Goal: Task Accomplishment & Management: Manage account settings

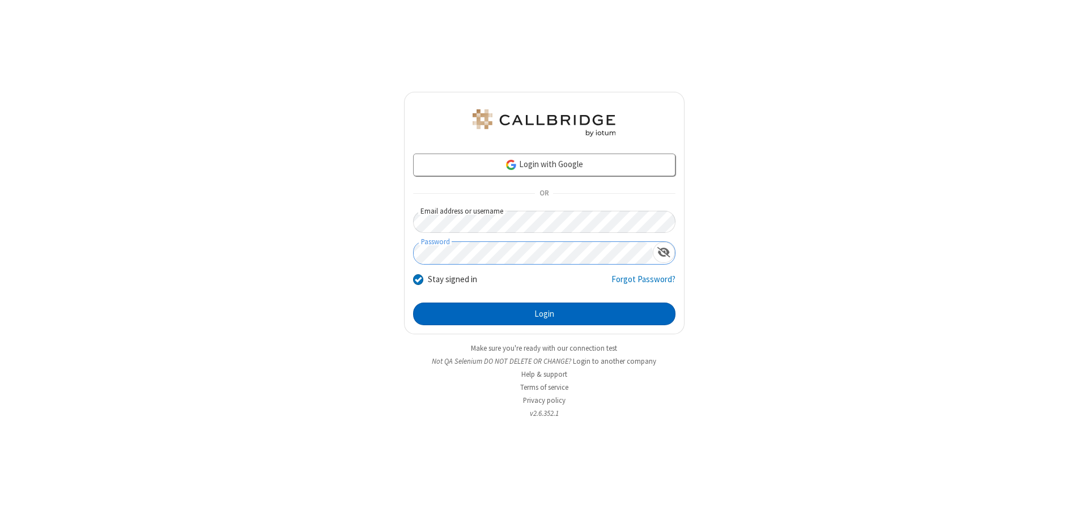
click at [544, 314] on button "Login" at bounding box center [544, 314] width 262 height 23
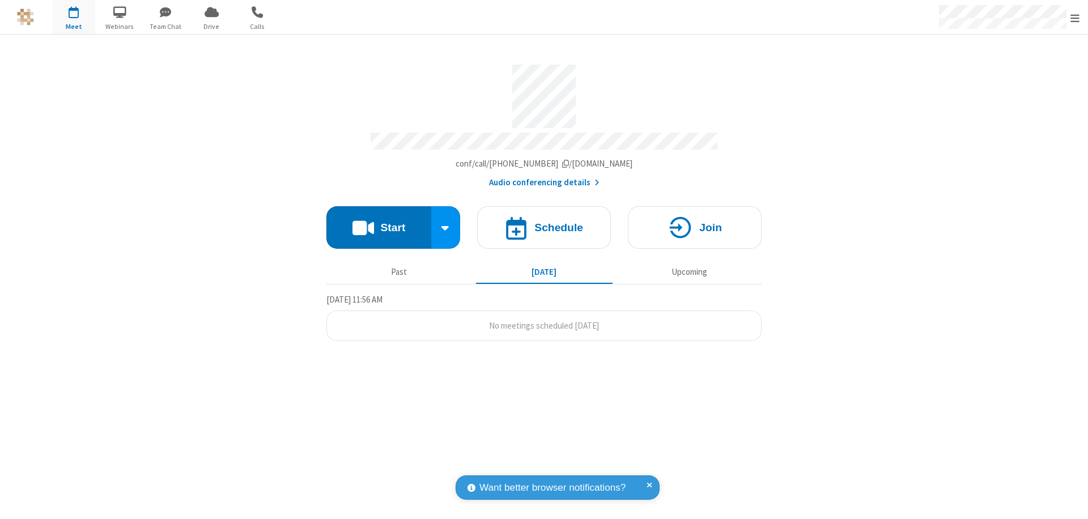
click at [1075, 18] on span "Open menu" at bounding box center [1075, 17] width 9 height 11
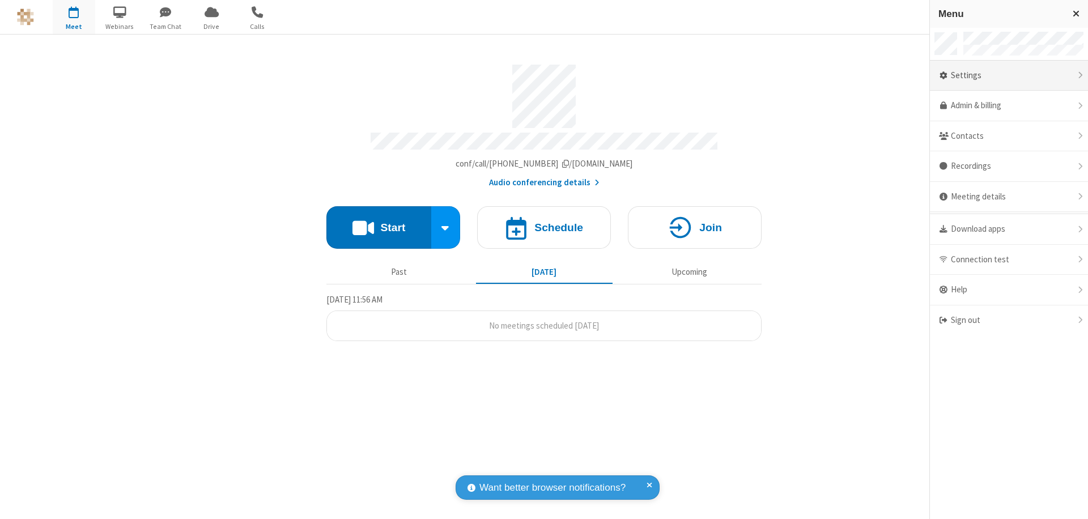
click at [1009, 75] on div "Settings" at bounding box center [1009, 76] width 158 height 31
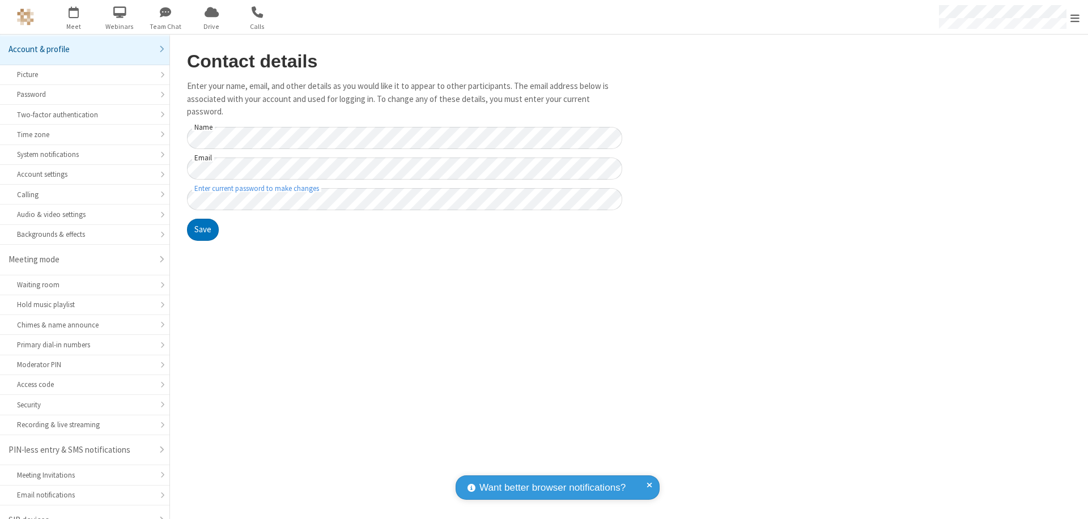
scroll to position [16, 0]
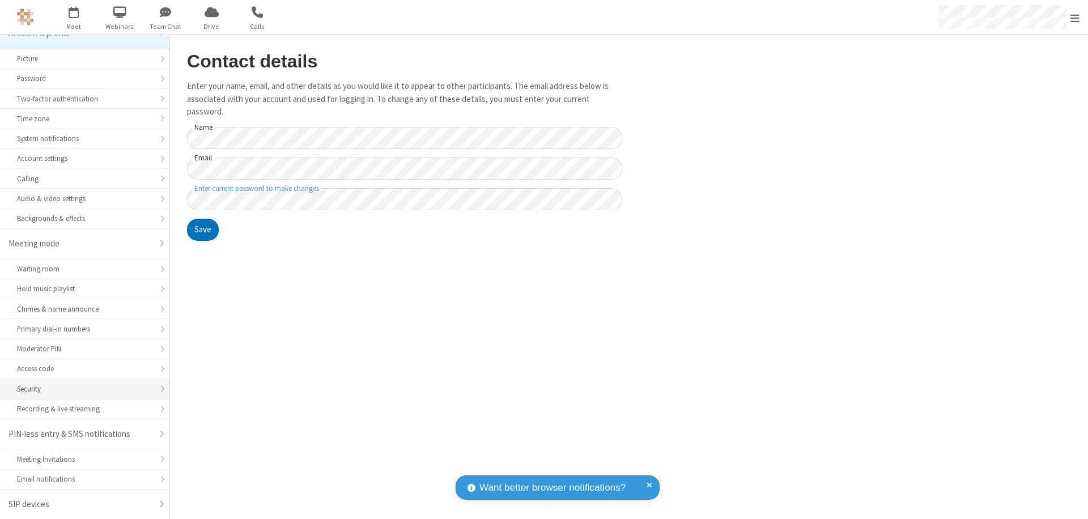
click at [81, 389] on div "Security" at bounding box center [84, 389] width 135 height 11
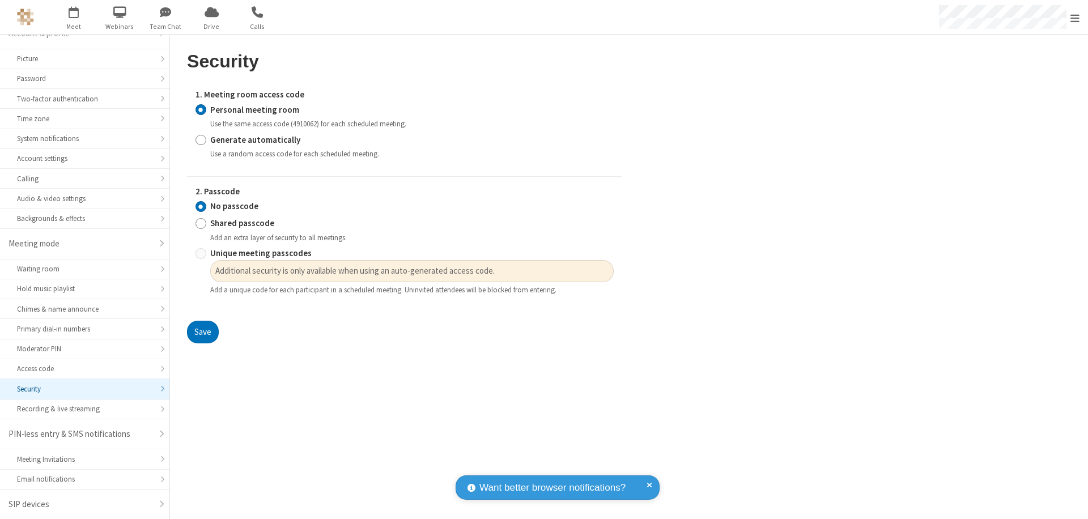
click at [201, 139] on input "Generate automatically" at bounding box center [201, 140] width 11 height 12
radio input "true"
click at [201, 260] on input "Unique meeting passcodes" at bounding box center [201, 254] width 11 height 12
radio input "true"
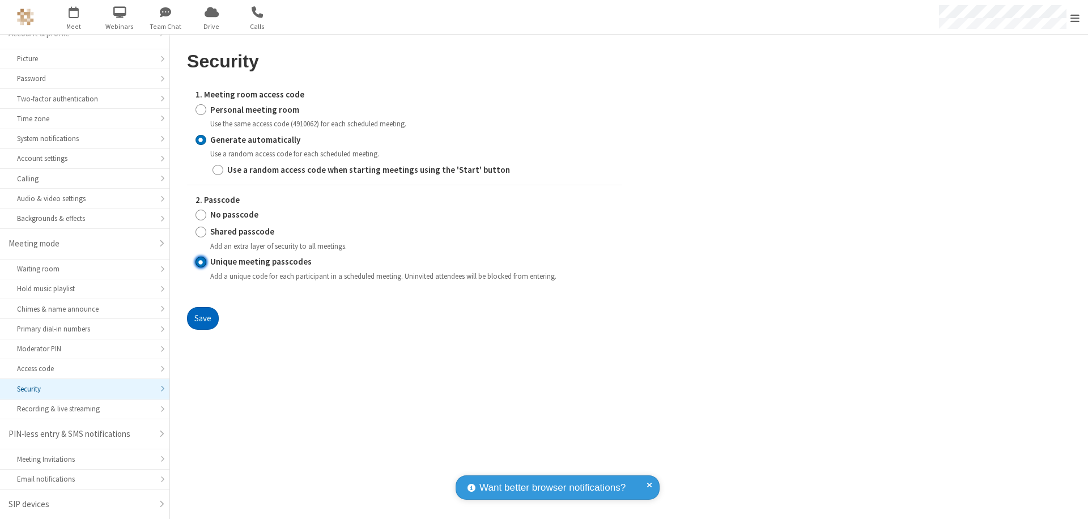
click at [202, 318] on button "Save" at bounding box center [203, 318] width 32 height 23
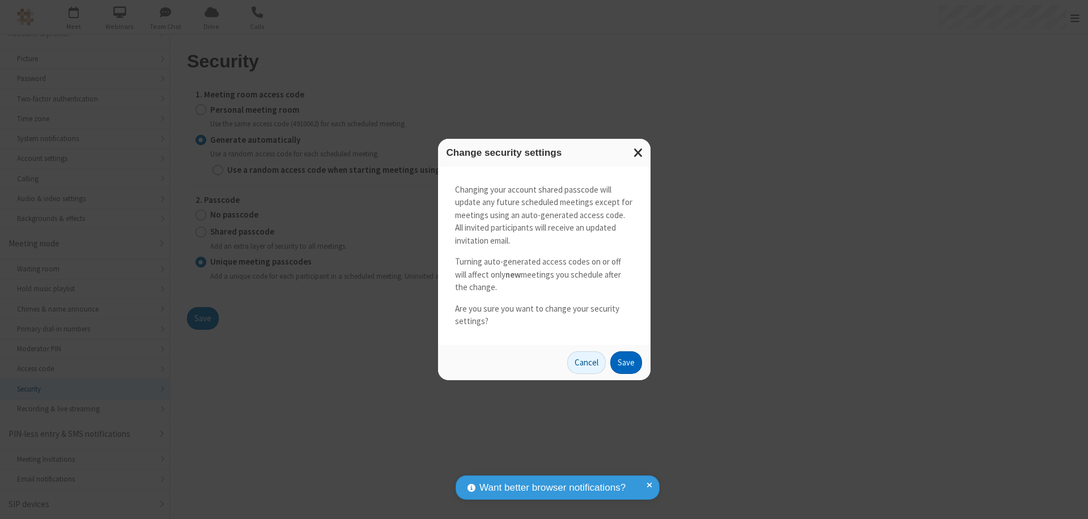
click at [626, 362] on button "Save" at bounding box center [627, 362] width 32 height 23
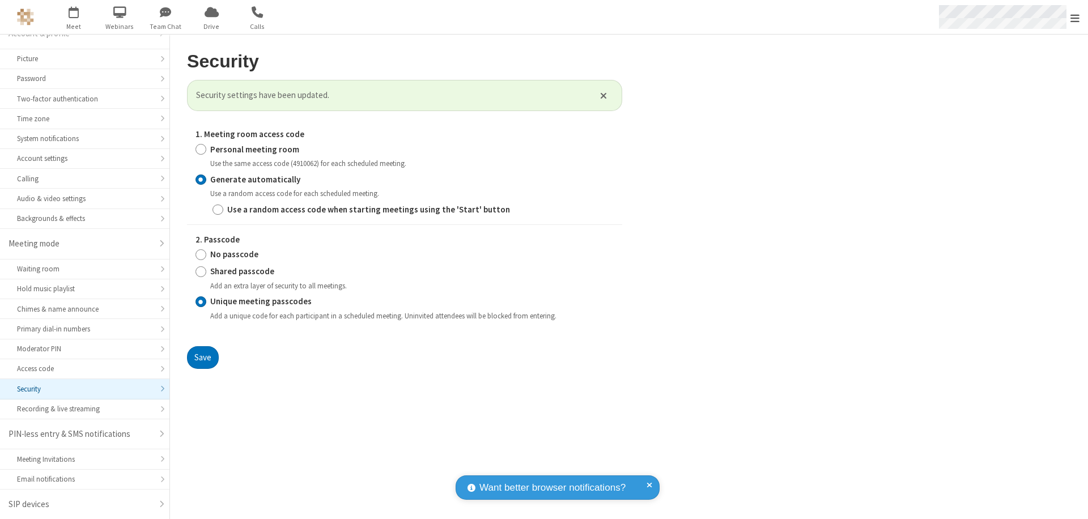
click at [1075, 18] on span "Open menu" at bounding box center [1075, 17] width 9 height 11
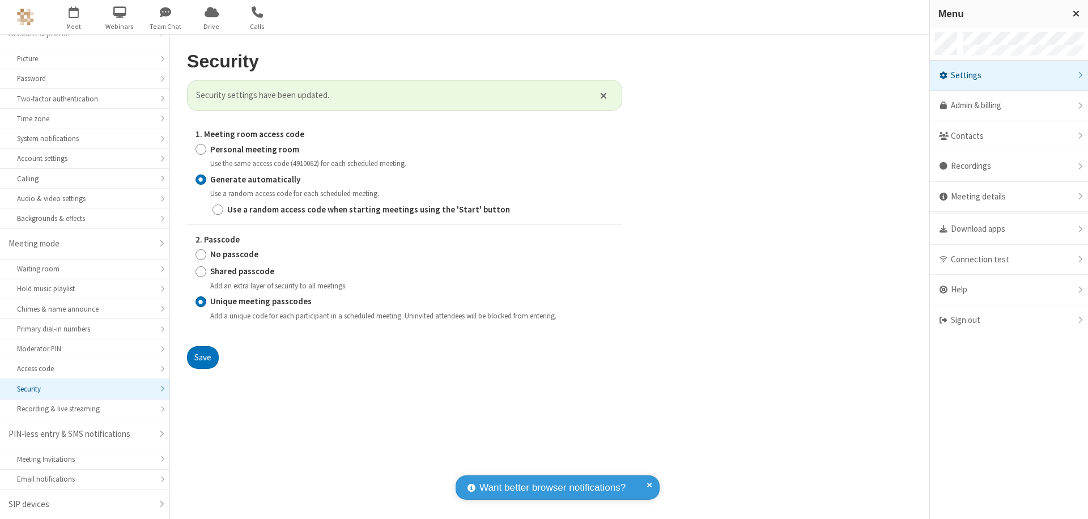
click at [74, 17] on span "button" at bounding box center [74, 11] width 43 height 19
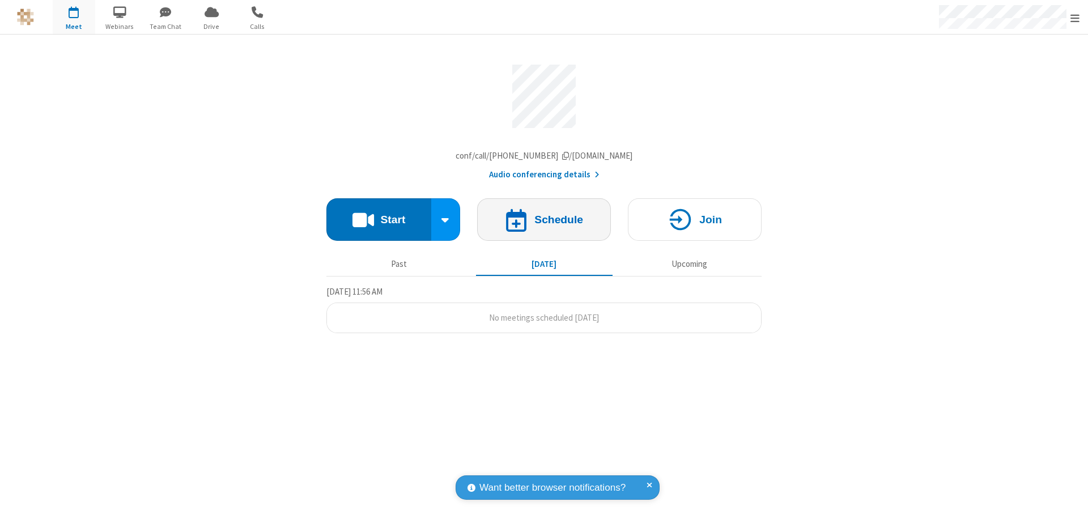
click at [544, 222] on h4 "Schedule" at bounding box center [559, 219] width 49 height 11
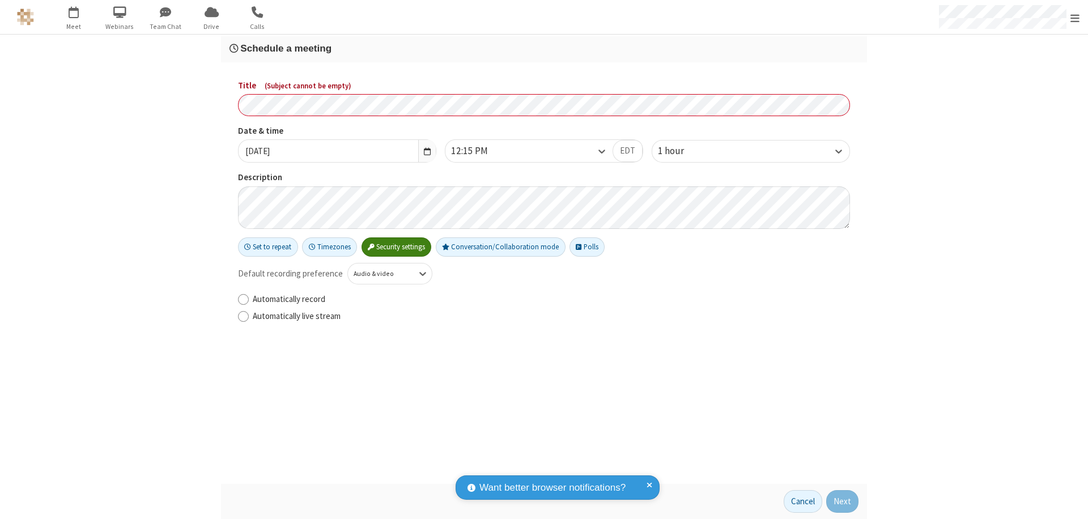
click at [544, 48] on h3 "Schedule a meeting" at bounding box center [544, 48] width 629 height 11
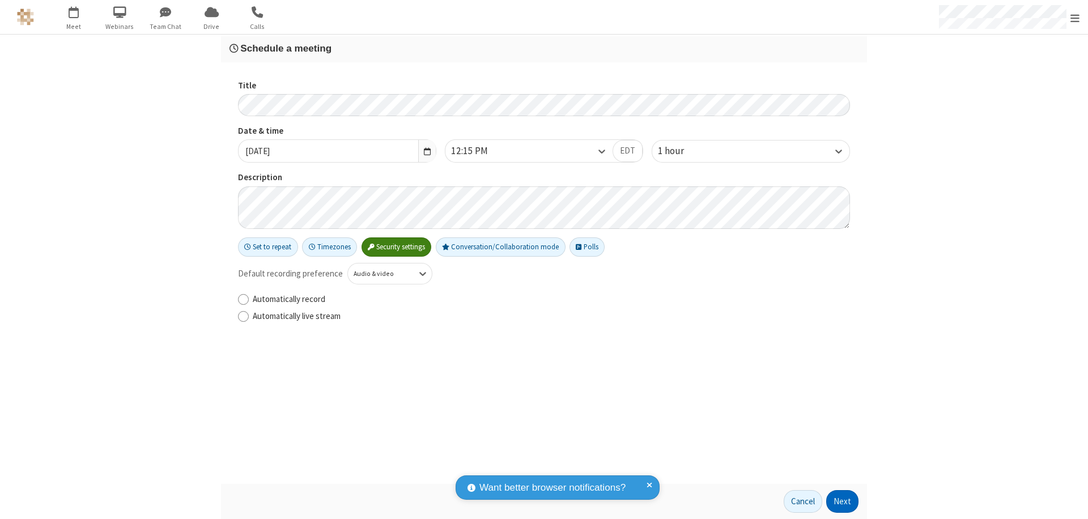
click at [843, 502] on button "Next" at bounding box center [843, 501] width 32 height 23
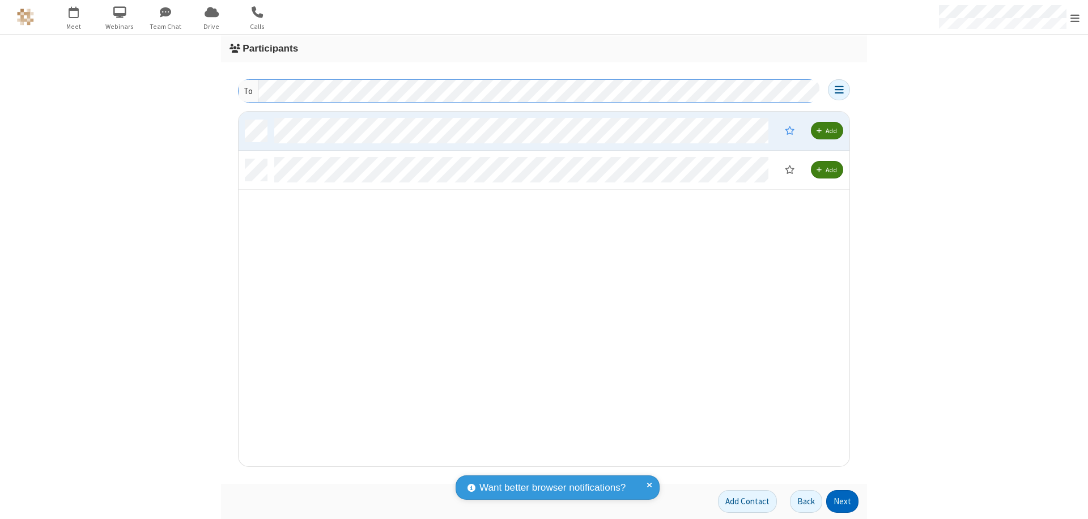
click at [843, 502] on button "Next" at bounding box center [843, 501] width 32 height 23
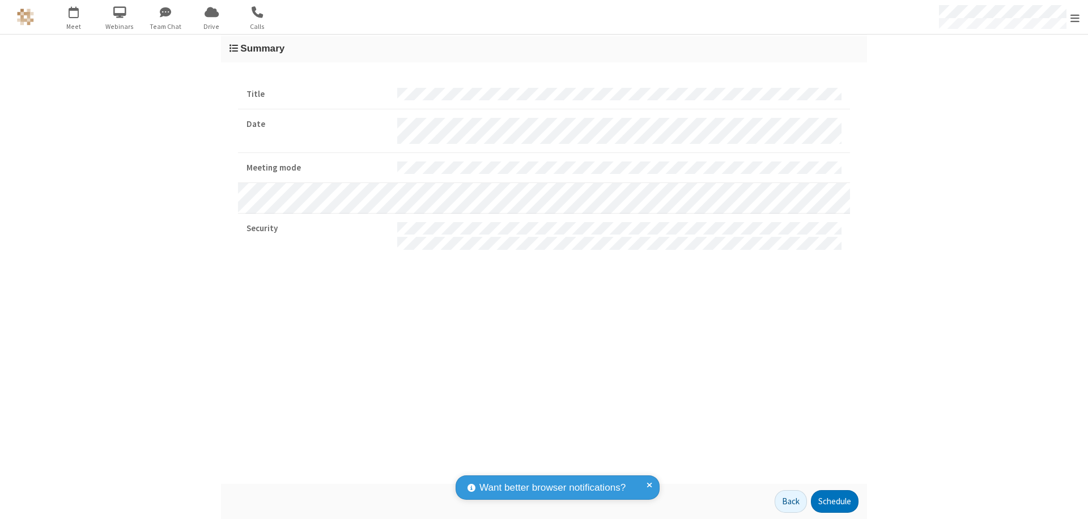
click at [1075, 18] on span "Open menu" at bounding box center [1075, 17] width 9 height 11
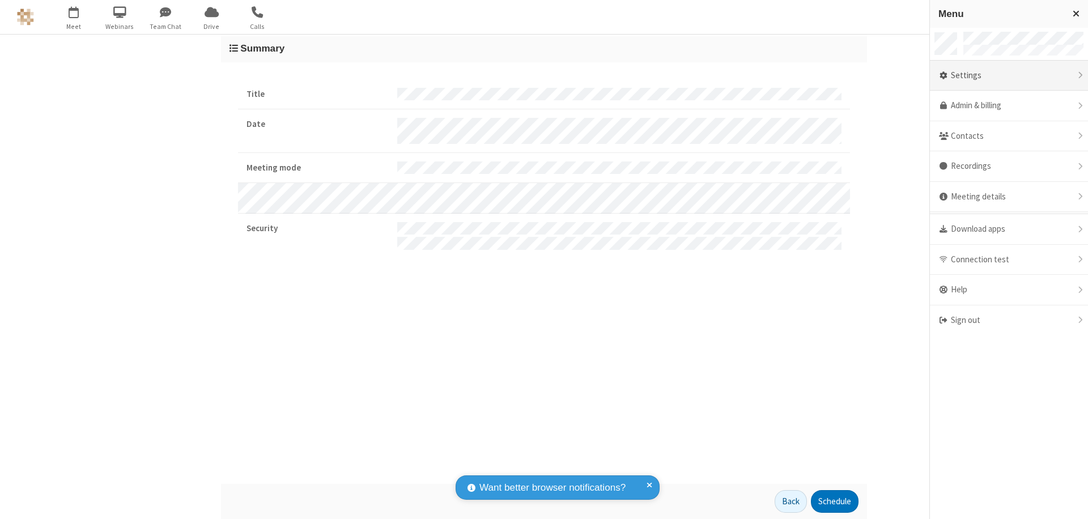
click at [1009, 75] on div "Settings" at bounding box center [1009, 76] width 158 height 31
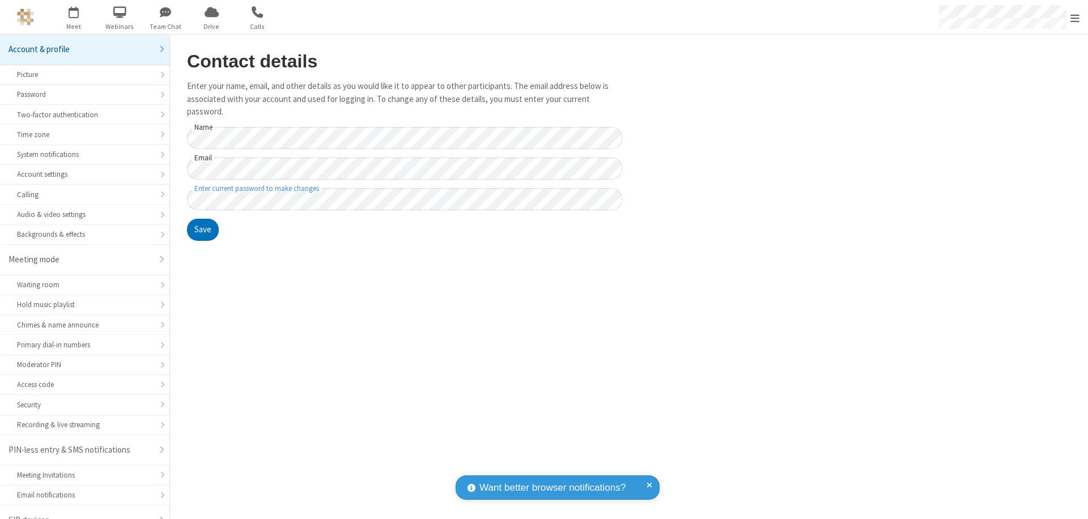
scroll to position [16, 0]
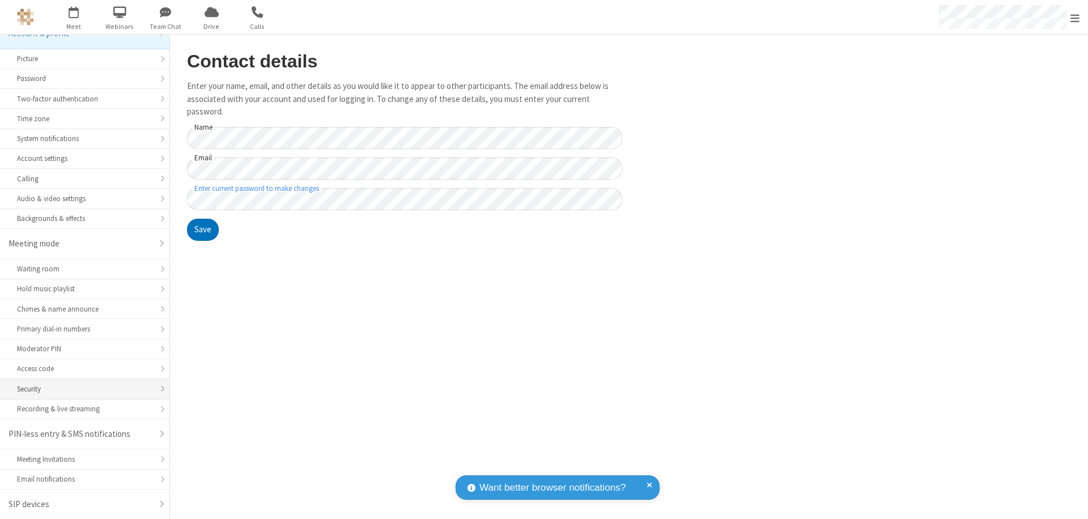
click at [81, 389] on div "Security" at bounding box center [84, 389] width 135 height 11
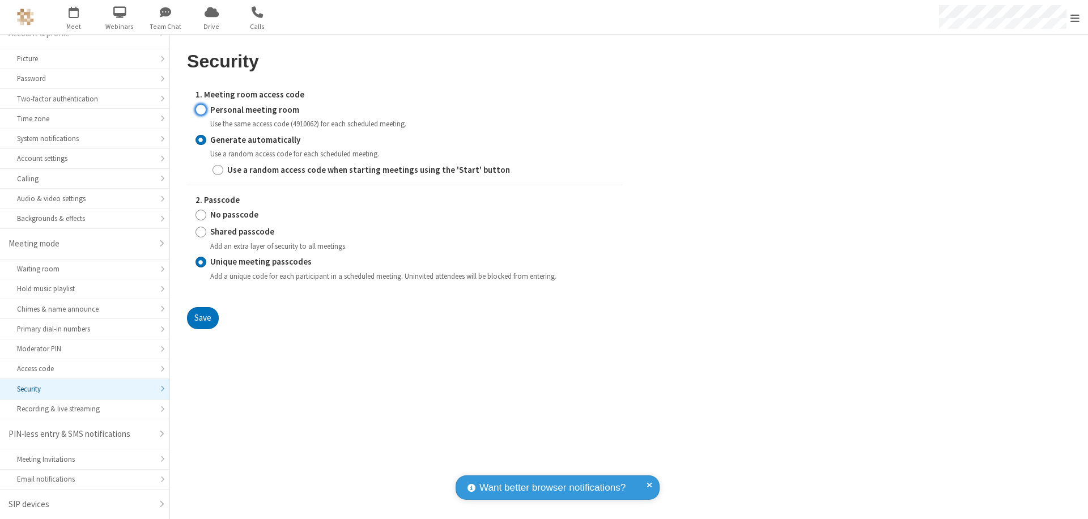
click at [201, 109] on input "Personal meeting room" at bounding box center [201, 110] width 11 height 12
radio input "true"
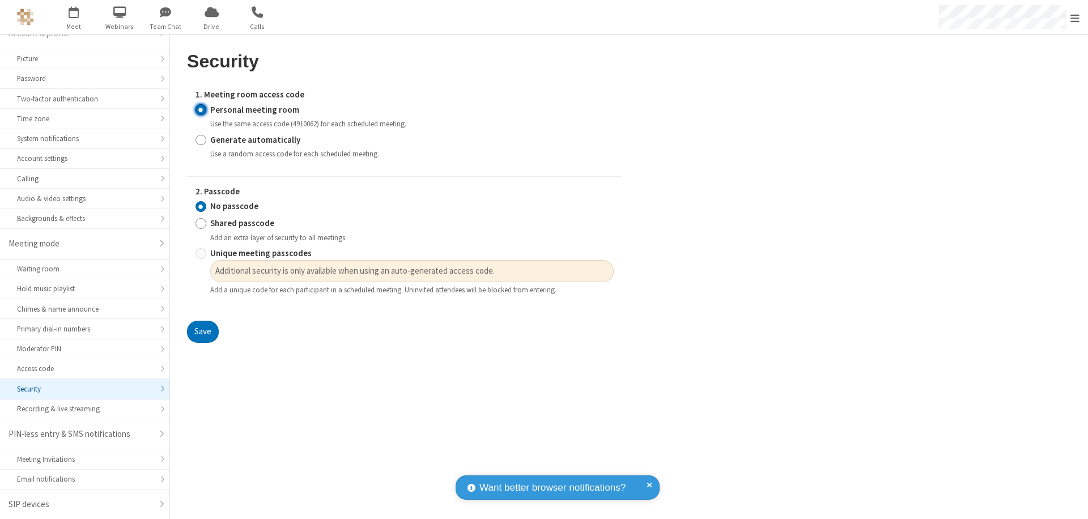
click at [201, 206] on input "No passcode" at bounding box center [201, 207] width 11 height 12
click at [202, 332] on button "Save" at bounding box center [203, 332] width 32 height 23
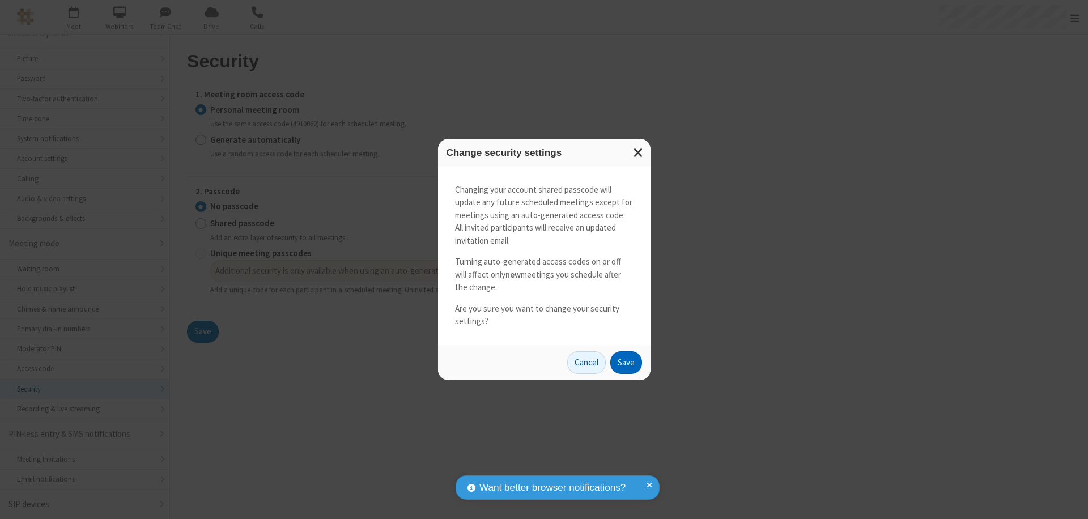
click at [626, 362] on button "Save" at bounding box center [627, 362] width 32 height 23
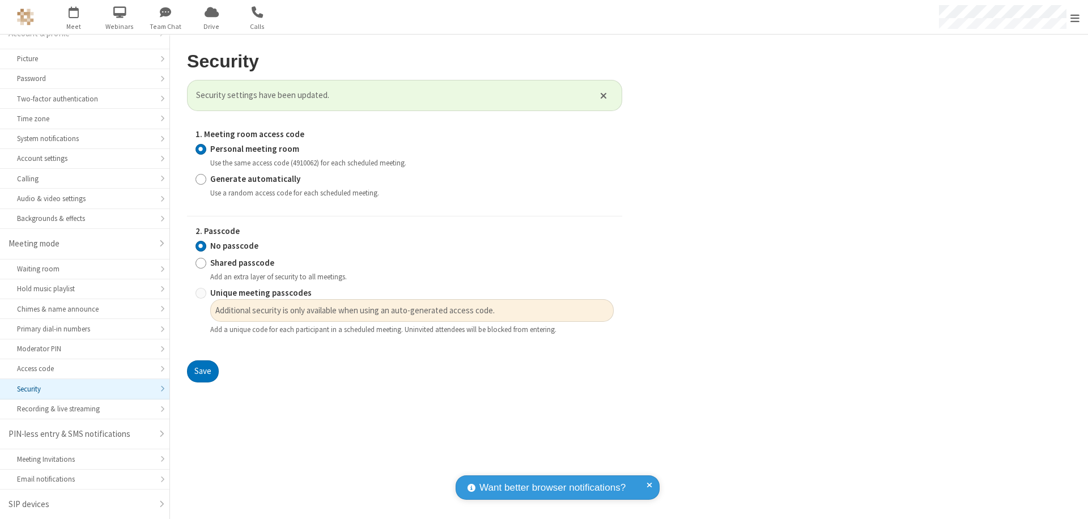
click at [1075, 17] on span "Open menu" at bounding box center [1075, 17] width 9 height 11
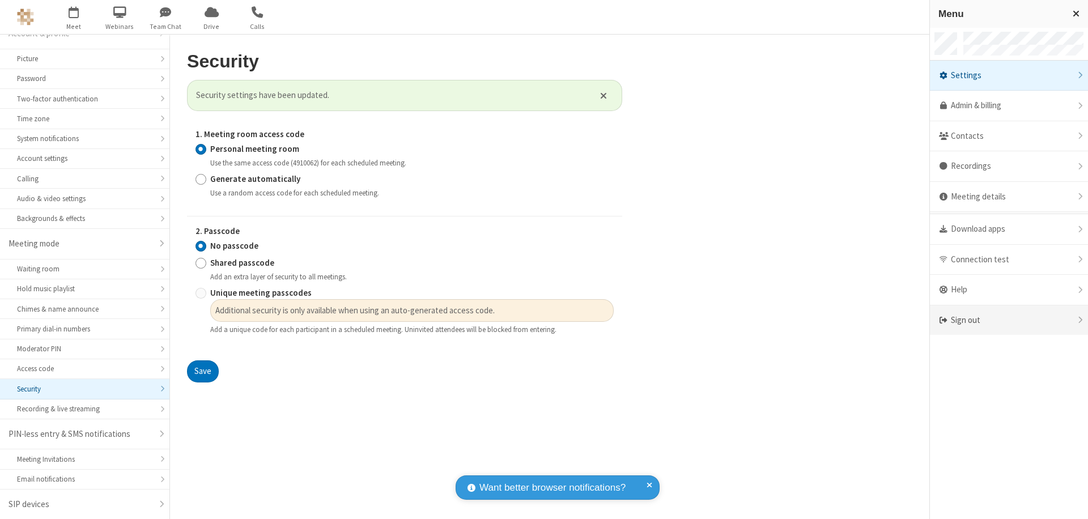
click at [1009, 320] on div "Sign out" at bounding box center [1009, 321] width 158 height 30
